Goal: Find specific page/section: Find specific page/section

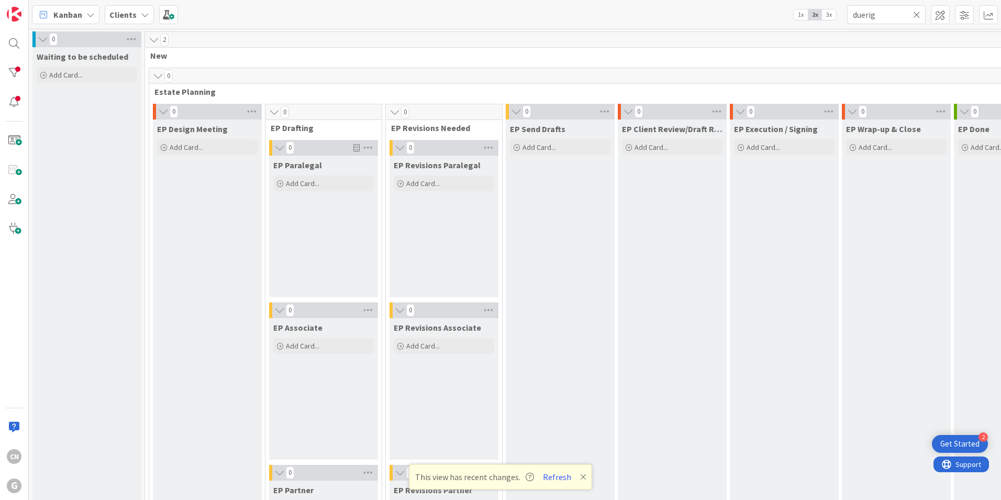
scroll to position [200, 79]
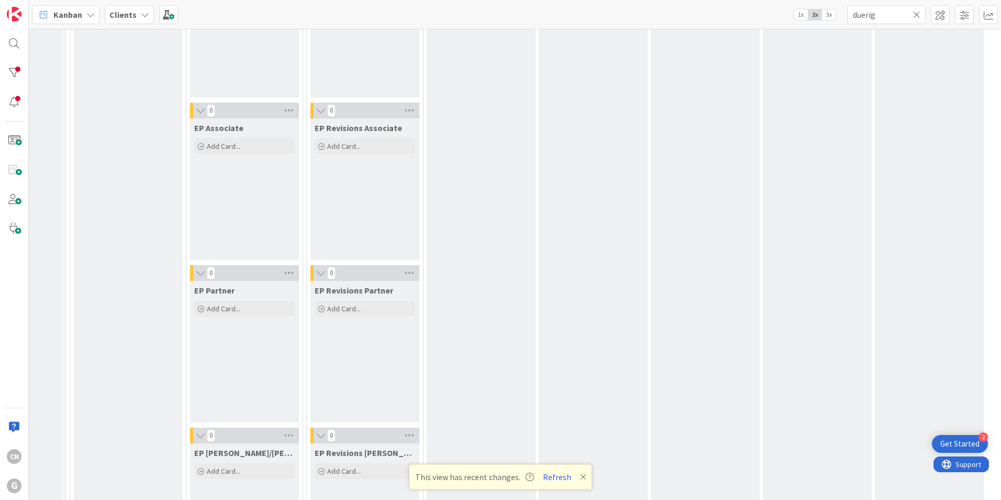
click at [478, 148] on div "EP Send Drafts Add Card..." at bounding box center [481, 255] width 109 height 670
click at [559, 477] on button "Refresh" at bounding box center [557, 477] width 36 height 14
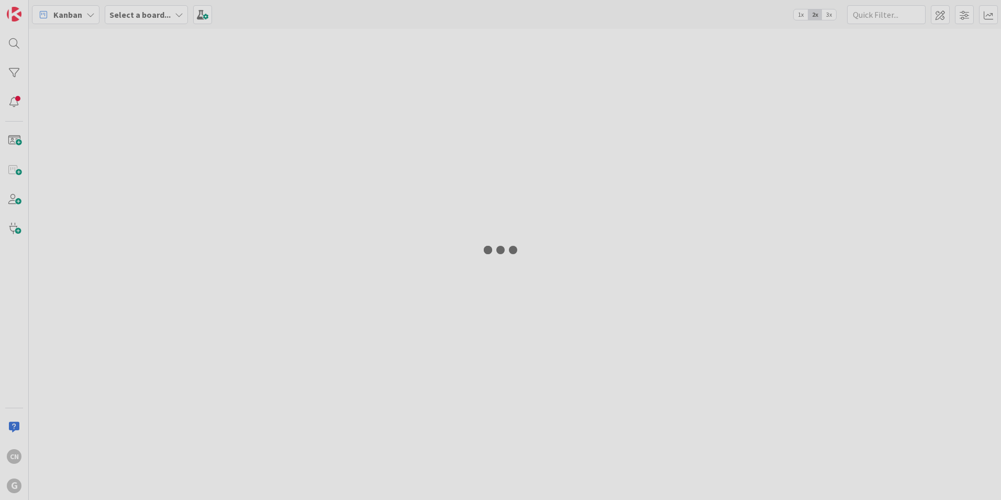
type input "[PERSON_NAME]"
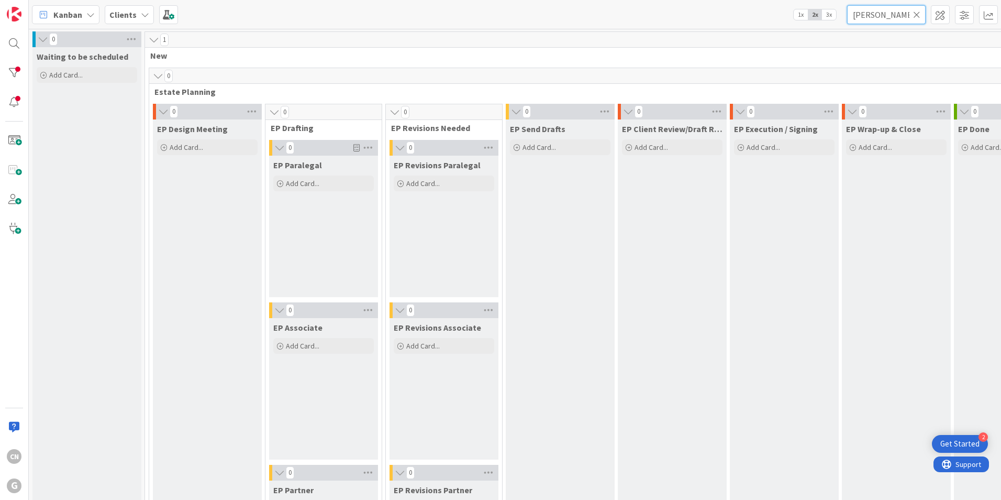
click at [890, 17] on input "ogiba" at bounding box center [886, 14] width 79 height 19
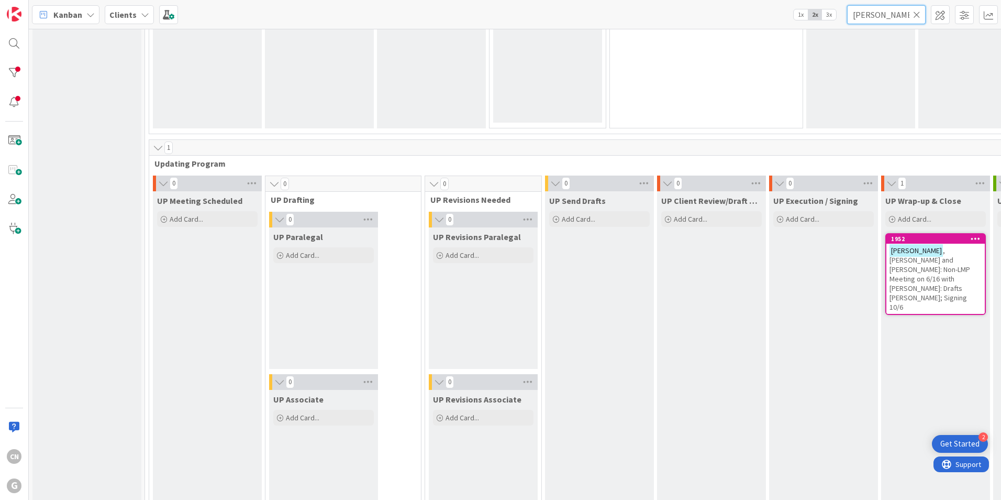
scroll to position [1411, 0]
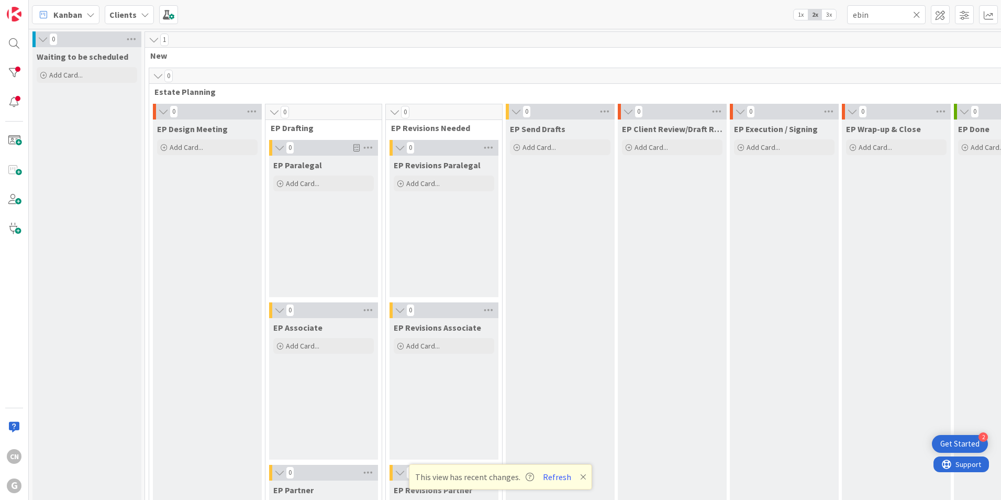
scroll to position [740, 186]
